Goal: Find specific page/section: Find specific page/section

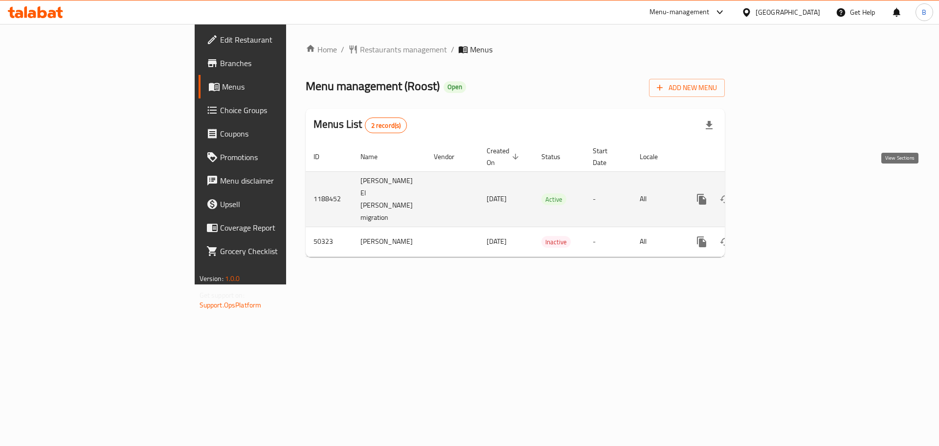
click at [784, 187] on link "enhanced table" at bounding box center [772, 198] width 23 height 23
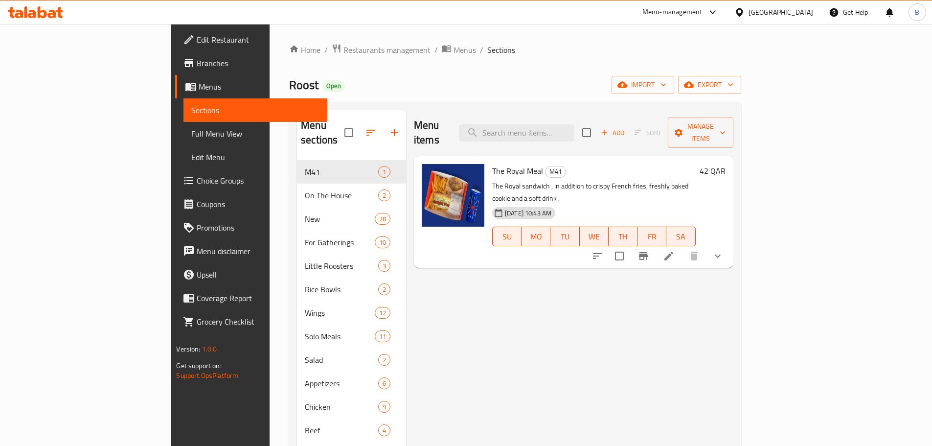
click at [492, 163] on span "The Royal Meal" at bounding box center [517, 170] width 51 height 15
copy h6 "The Royal Meal"
click at [343, 50] on span "Restaurants management" at bounding box center [386, 50] width 87 height 12
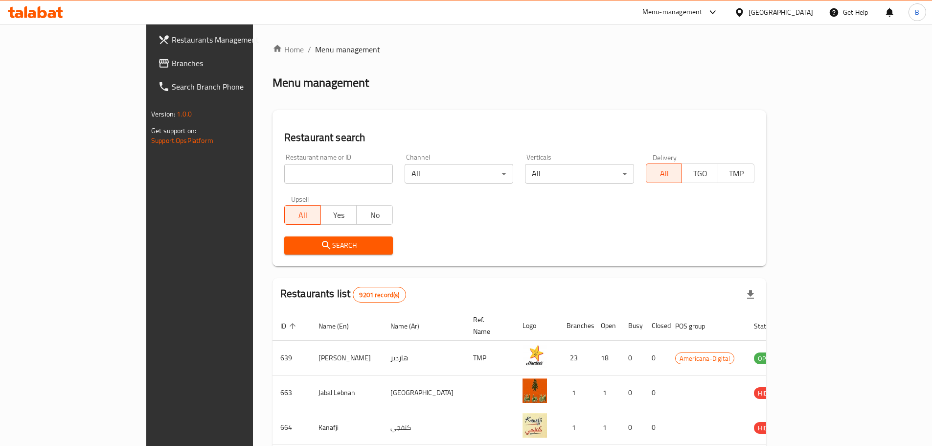
click at [284, 170] on input "search" at bounding box center [338, 174] width 109 height 20
click button "Search" at bounding box center [338, 245] width 109 height 18
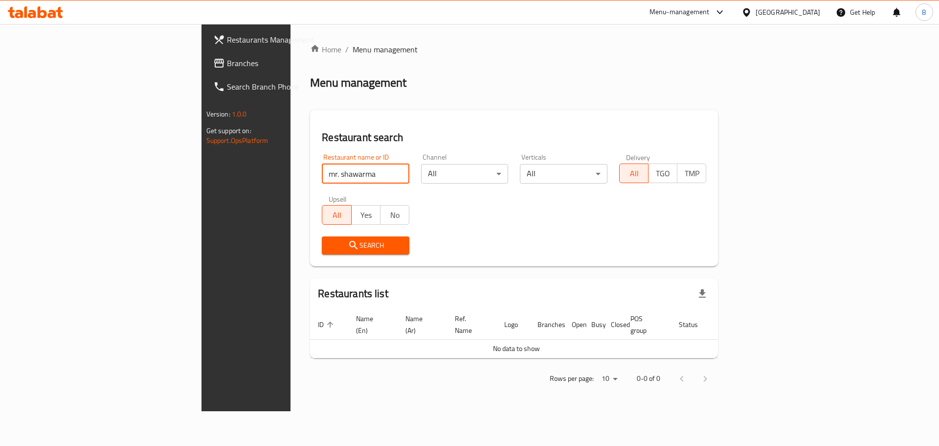
type input "mr. shawarma"
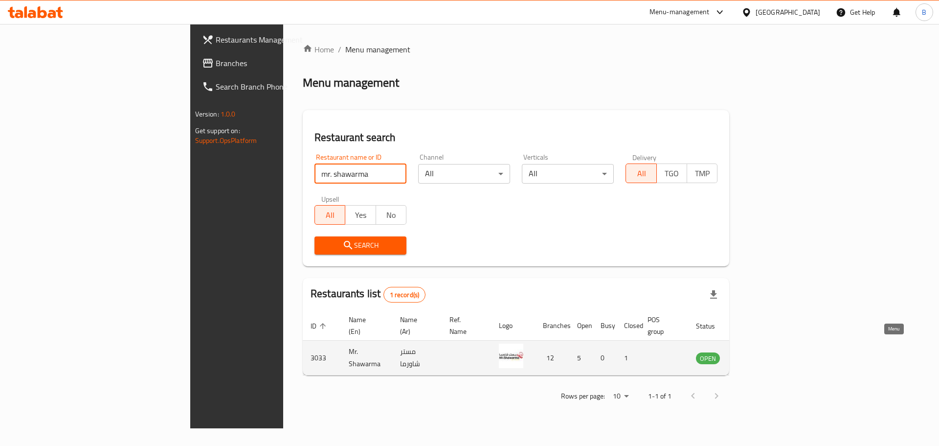
click at [759, 354] on icon "enhanced table" at bounding box center [753, 358] width 11 height 8
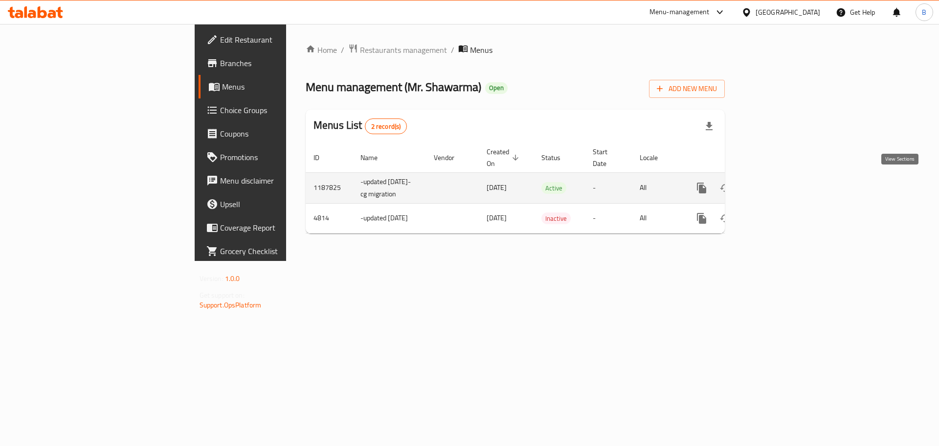
click at [777, 185] on icon "enhanced table" at bounding box center [772, 187] width 9 height 9
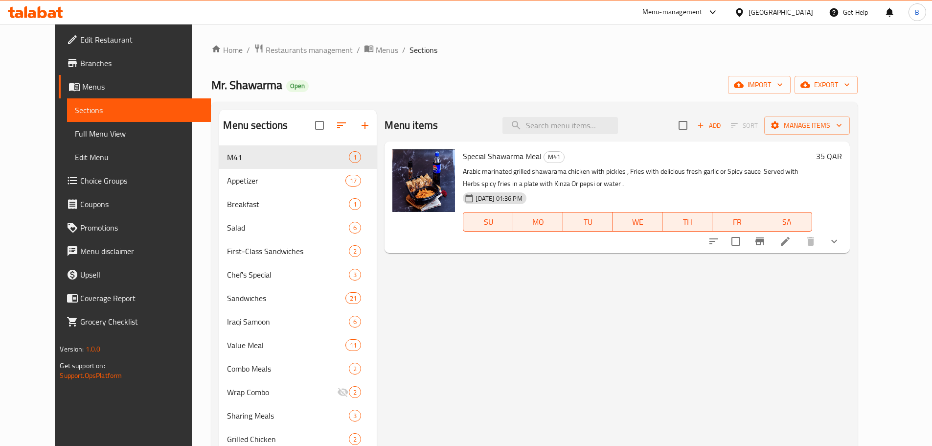
click at [481, 152] on span "Special Shawarma Meal" at bounding box center [502, 156] width 79 height 15
copy h6 "Special Shawarma Meal"
click at [282, 45] on span "Restaurants management" at bounding box center [309, 50] width 87 height 12
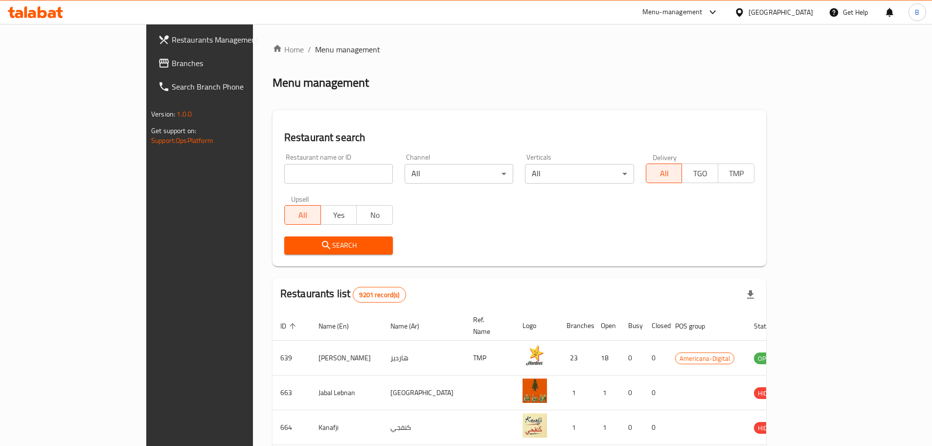
click at [284, 176] on input "search" at bounding box center [338, 174] width 109 height 20
type input "shawarma el mama"
click button "Search" at bounding box center [338, 245] width 109 height 18
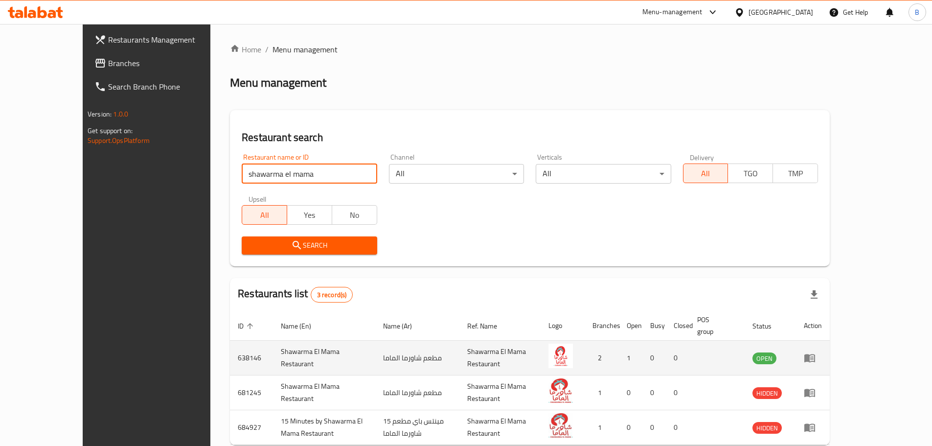
click at [815, 354] on icon "enhanced table" at bounding box center [809, 358] width 11 height 8
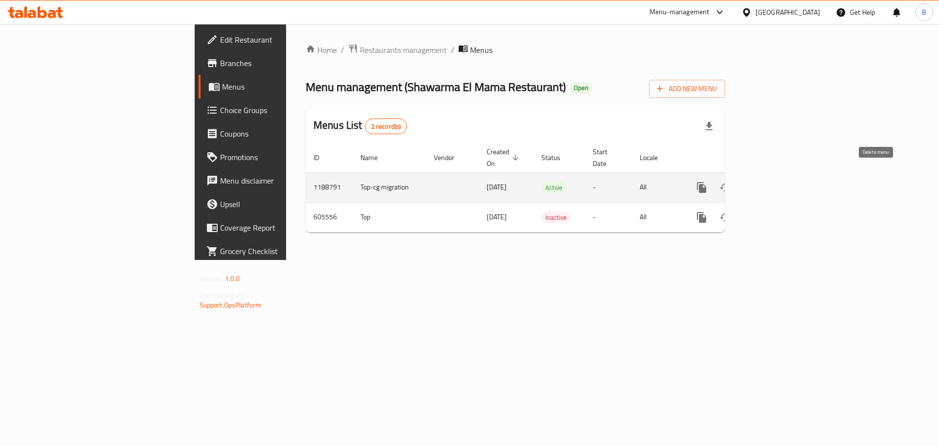
click at [778, 181] on icon "enhanced table" at bounding box center [772, 187] width 12 height 12
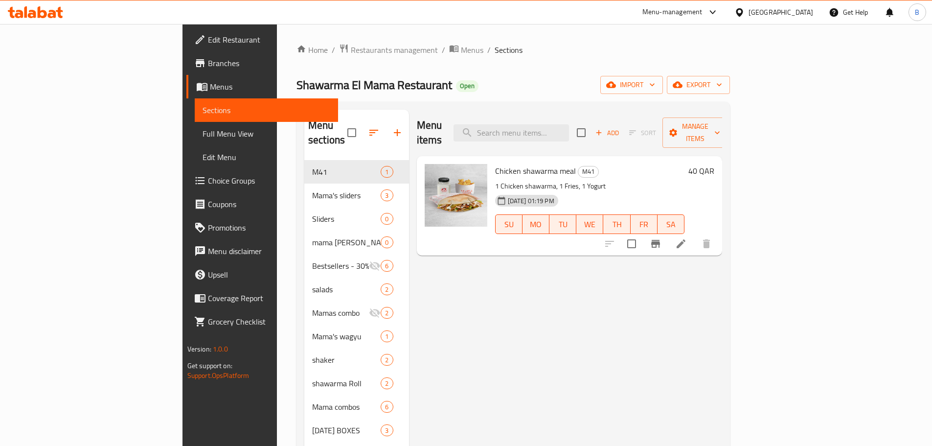
click at [495, 163] on span "Chicken shawarma meal" at bounding box center [535, 170] width 81 height 15
copy h6 "Chicken shawarma meal"
